Goal: Use online tool/utility: Use online tool/utility

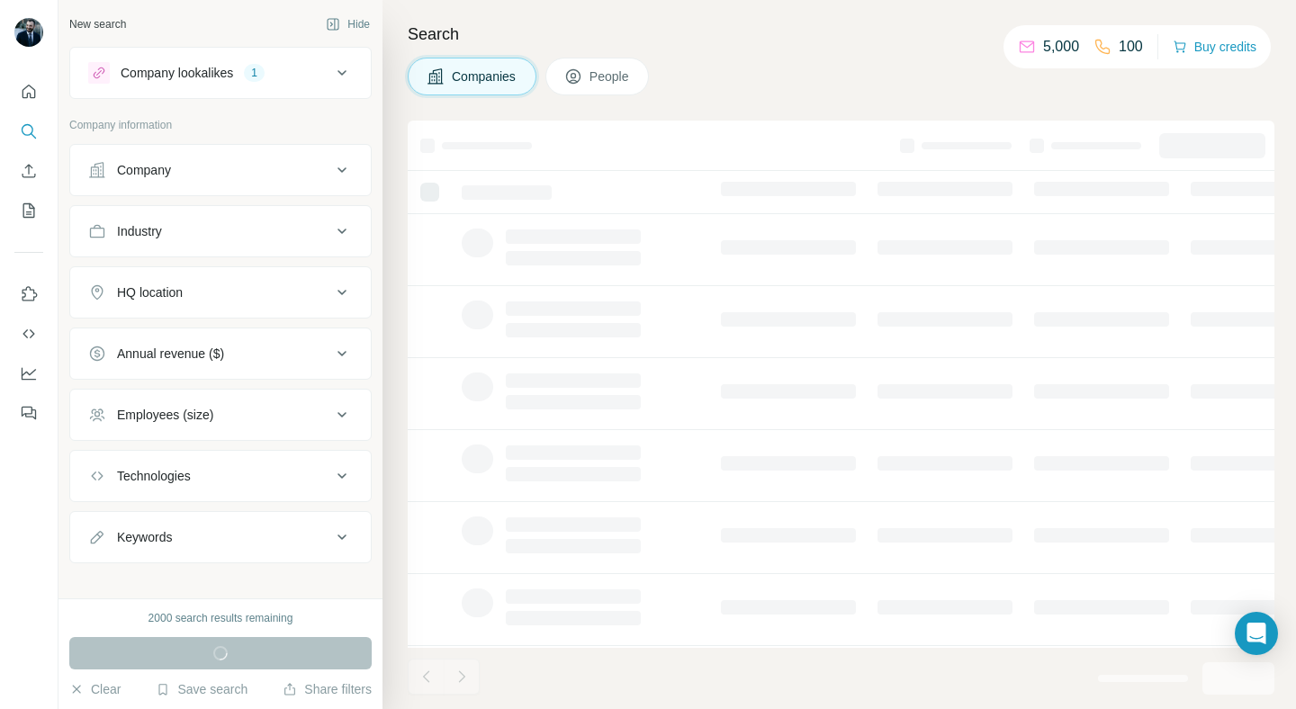
click at [425, 107] on div "Search Companies People" at bounding box center [838, 354] width 913 height 709
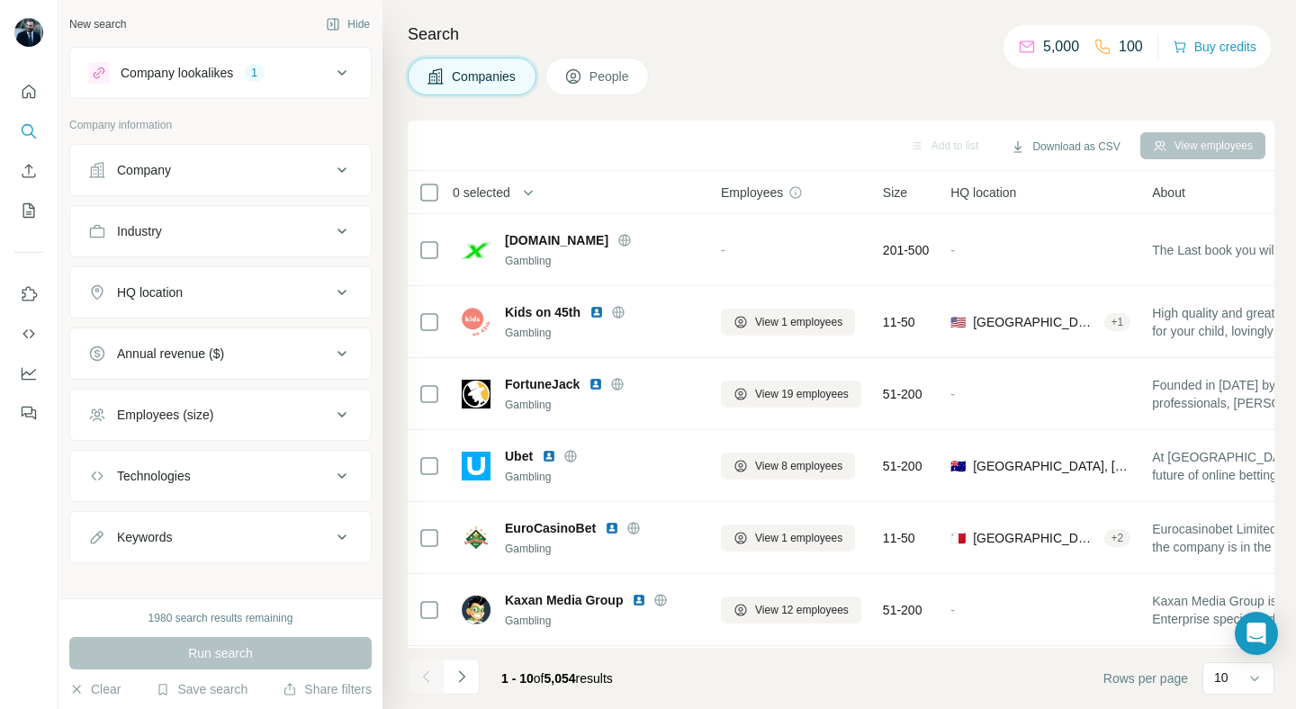
click at [343, 299] on icon at bounding box center [342, 293] width 22 height 22
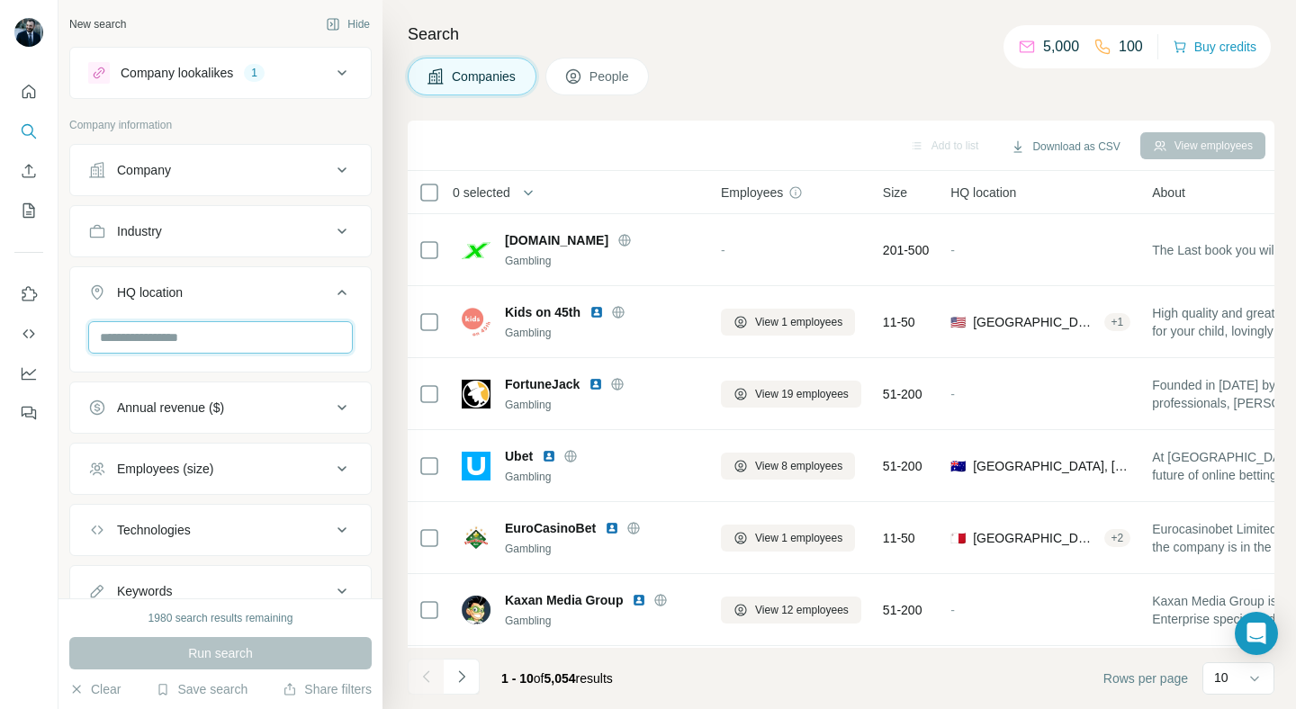
click at [277, 343] on input "text" at bounding box center [220, 337] width 265 height 32
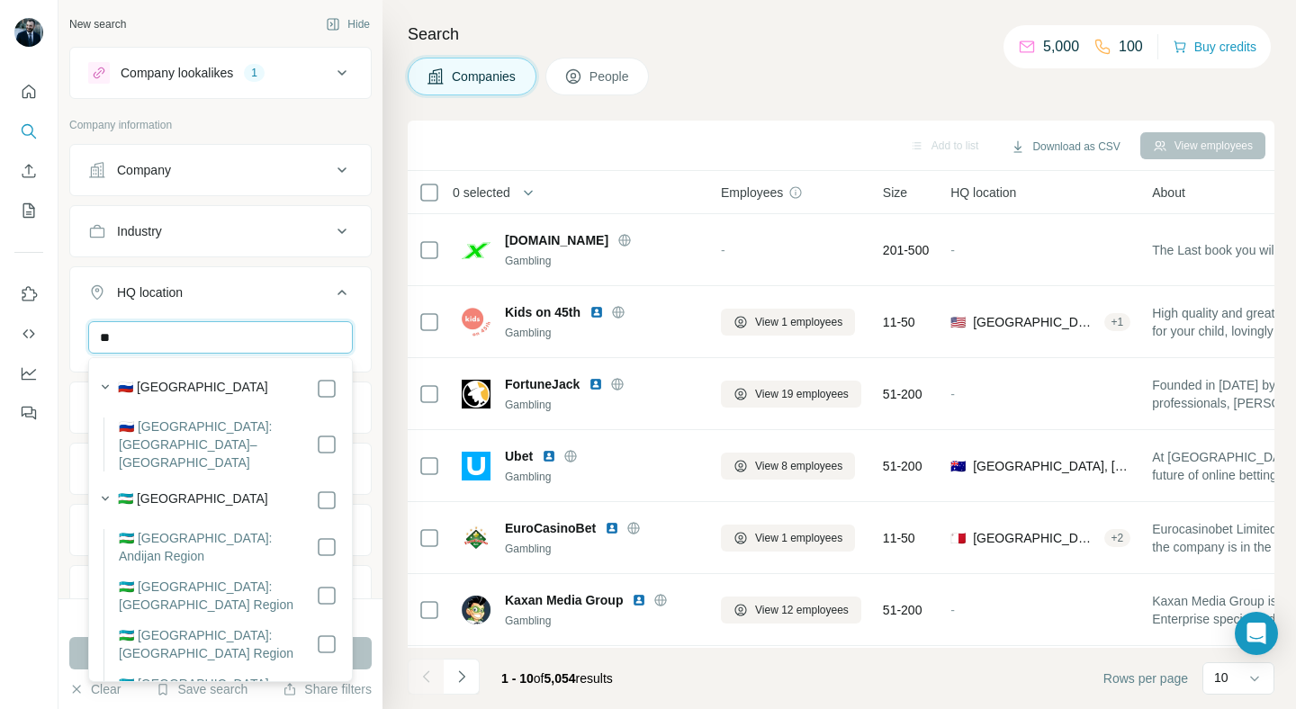
type input "*"
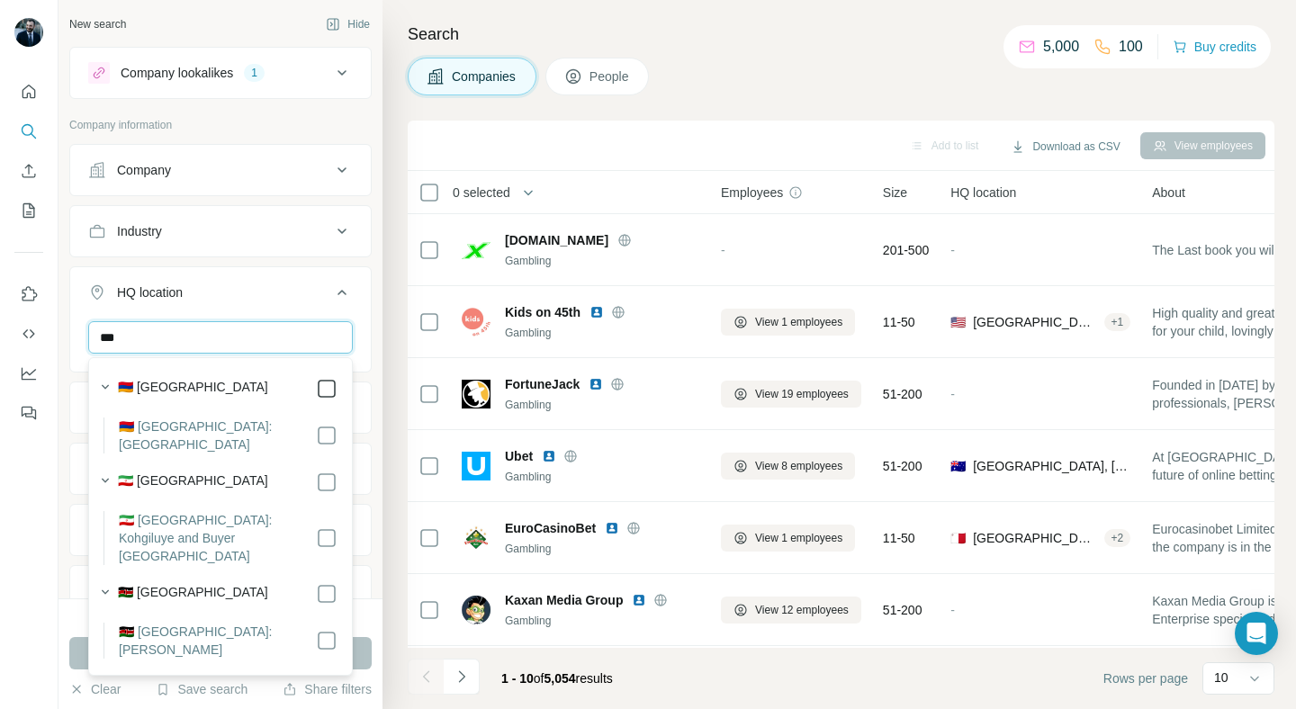
type input "***"
click at [287, 656] on button "Run search" at bounding box center [220, 653] width 302 height 32
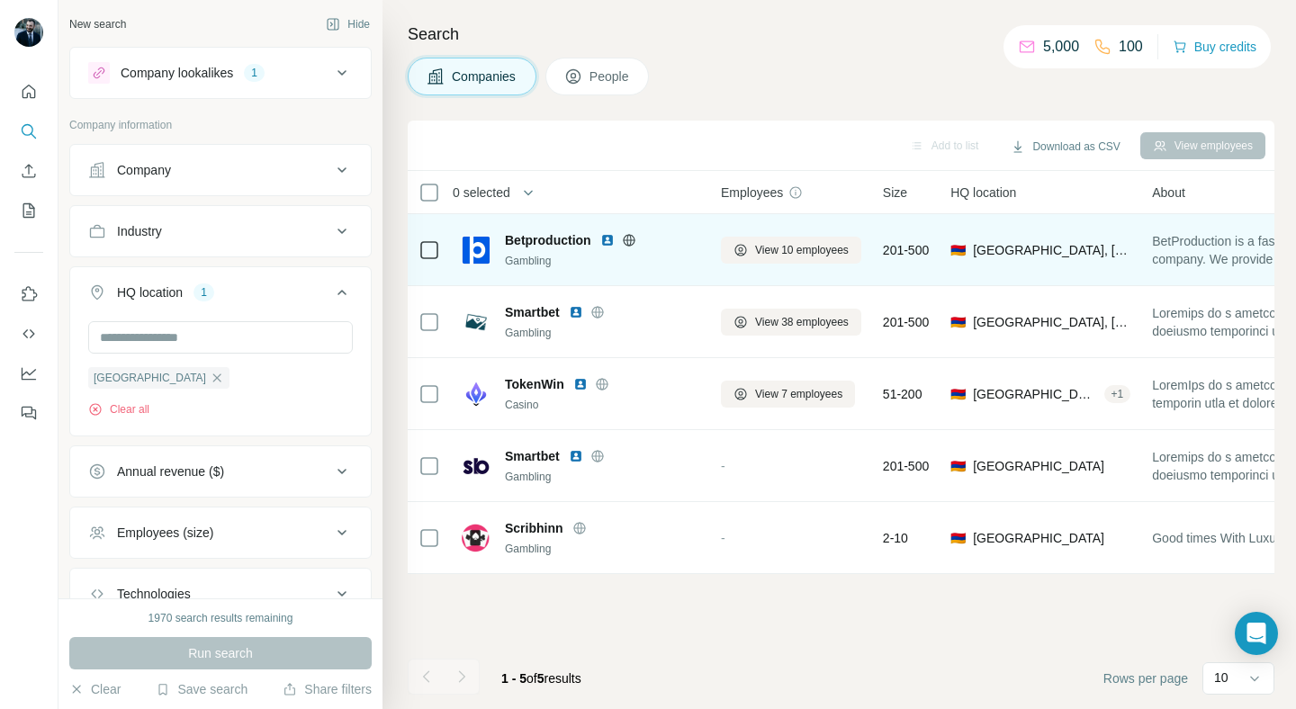
click at [520, 238] on span "Betproduction" at bounding box center [548, 240] width 86 height 18
copy span "Betproduction"
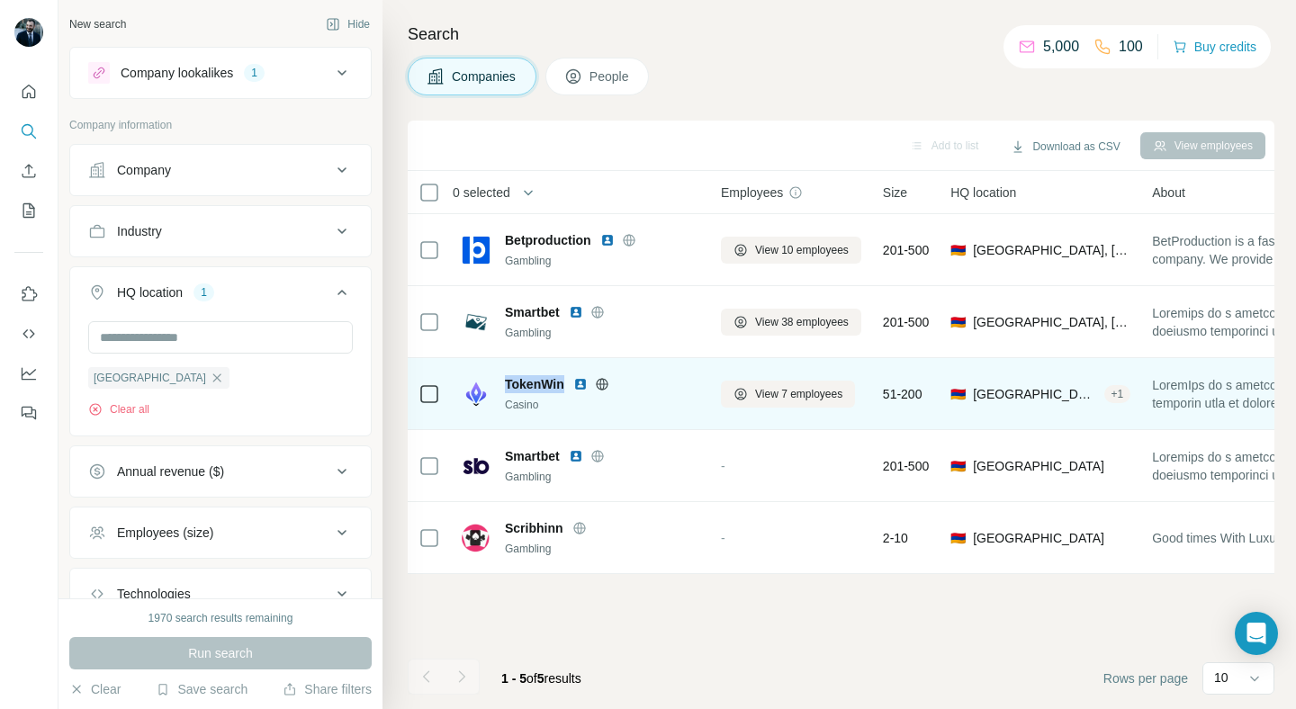
drag, startPoint x: 504, startPoint y: 386, endPoint x: 563, endPoint y: 386, distance: 59.4
click at [563, 386] on div "TokenWin Casino" at bounding box center [581, 394] width 238 height 38
copy span "TokenWin"
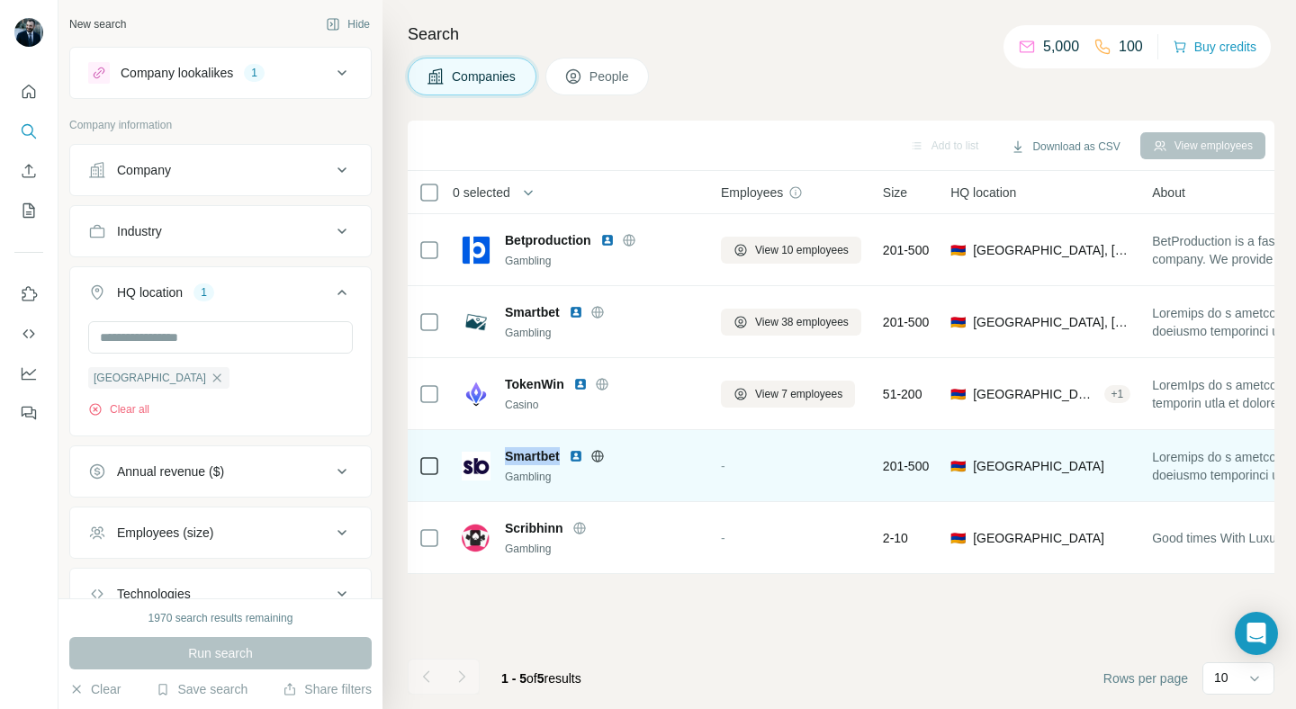
drag, startPoint x: 498, startPoint y: 454, endPoint x: 561, endPoint y: 455, distance: 63.0
click at [561, 455] on div "Smartbet Gambling" at bounding box center [581, 466] width 238 height 38
copy span "Smartbet"
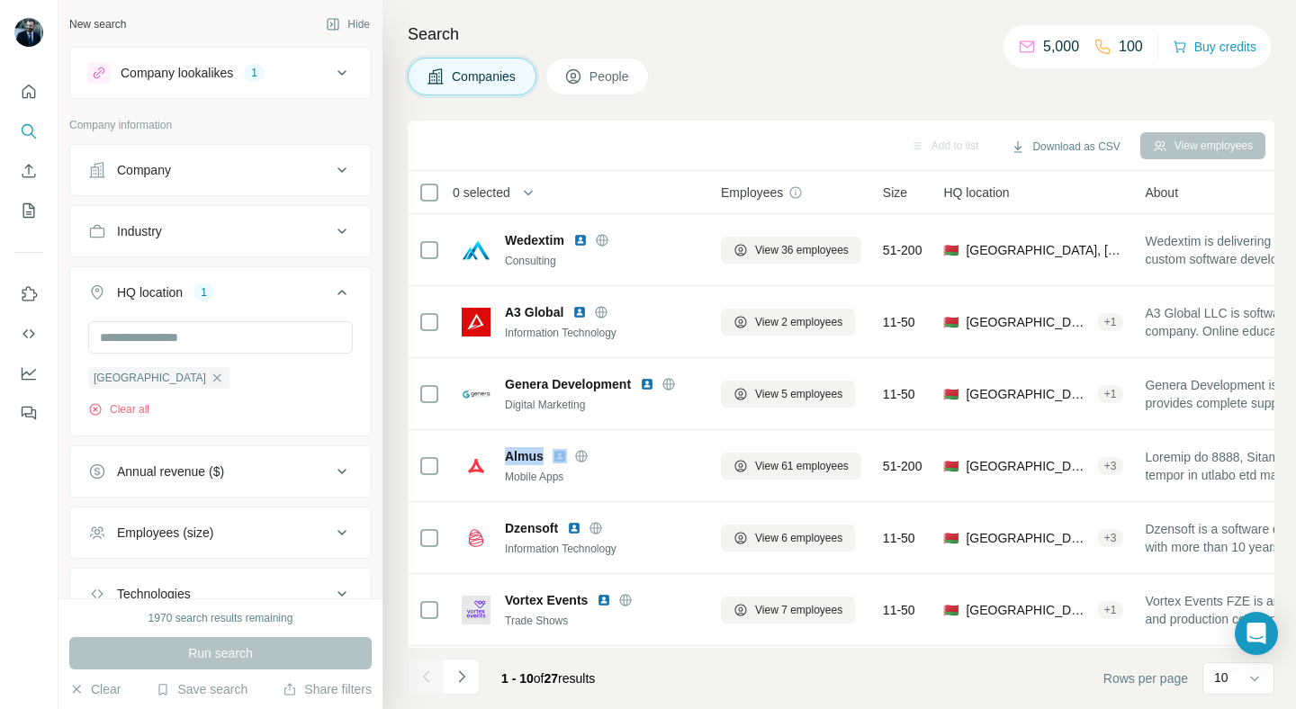
scroll to position [168, 0]
